Goal: Navigation & Orientation: Find specific page/section

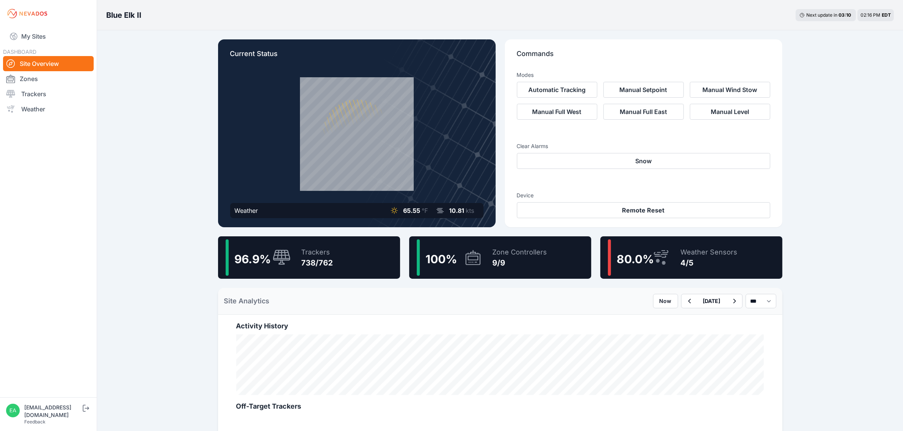
click at [64, 39] on link "My Sites" at bounding box center [48, 36] width 91 height 18
click at [54, 36] on link "My Sites" at bounding box center [48, 36] width 91 height 18
